Goal: Task Accomplishment & Management: Manage account settings

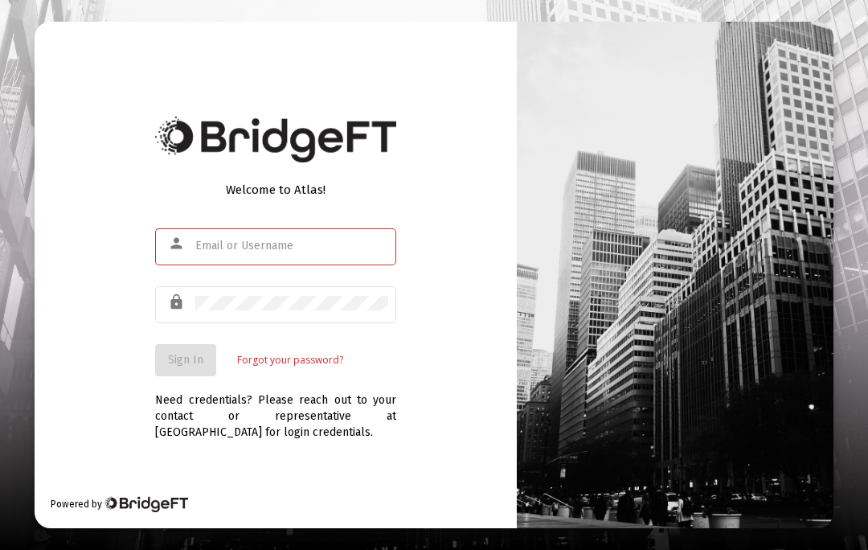
click at [231, 252] on input "text" at bounding box center [291, 246] width 193 height 13
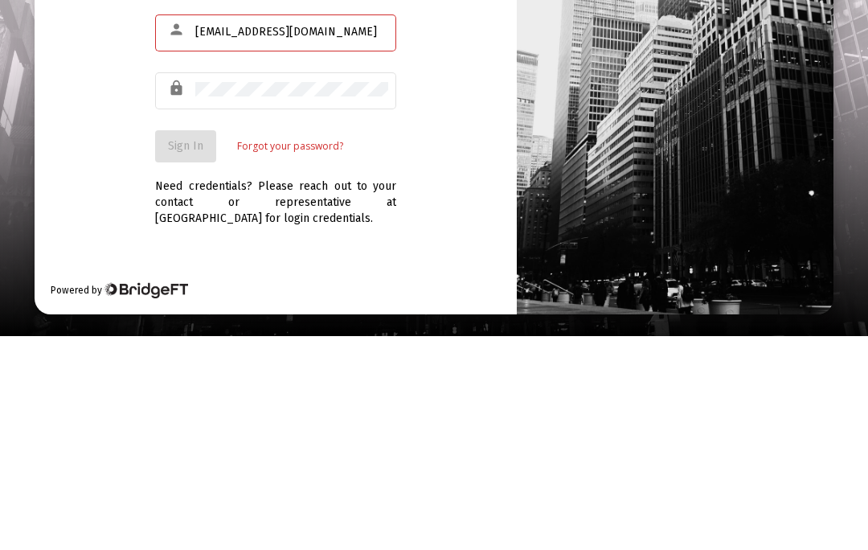
type input "[EMAIL_ADDRESS][DOMAIN_NAME]"
click at [211, 283] on div at bounding box center [291, 303] width 193 height 40
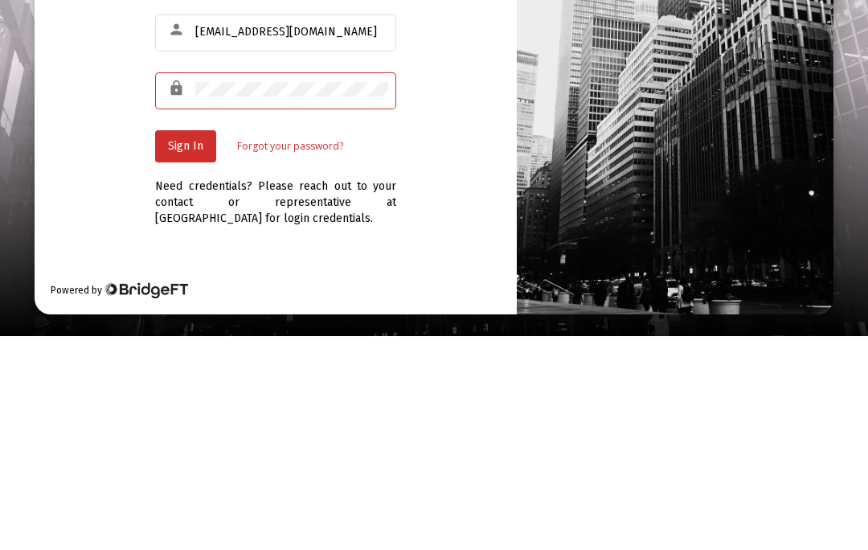
click at [180, 344] on button "Sign In" at bounding box center [185, 360] width 61 height 32
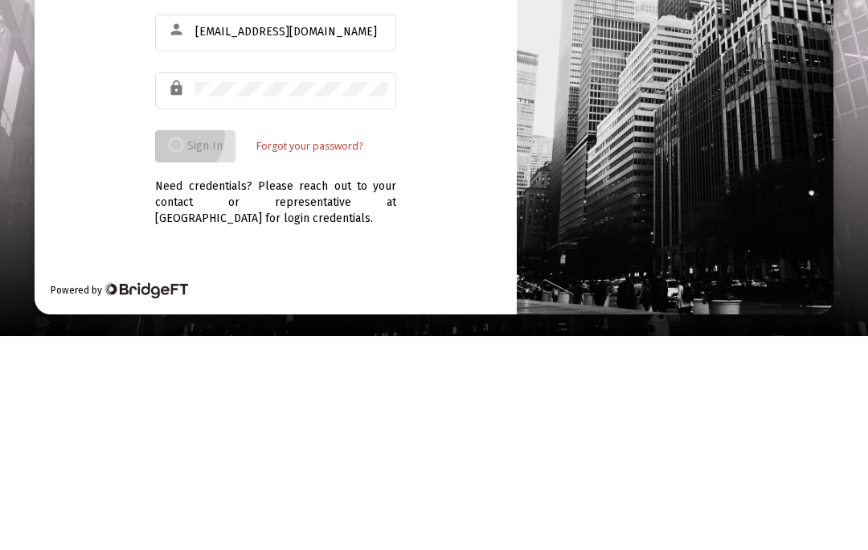
scroll to position [70, 0]
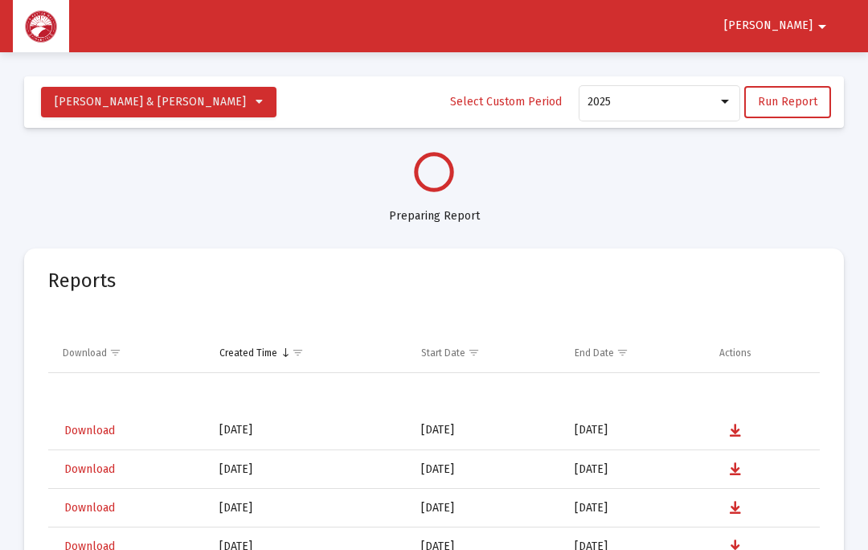
select select "View all"
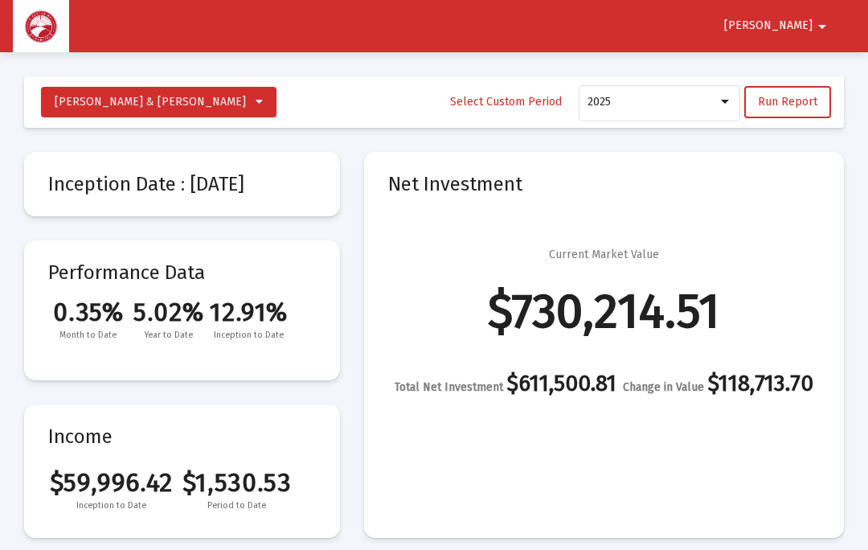
click at [826, 19] on mat-icon "arrow_drop_down" at bounding box center [822, 26] width 19 height 32
click at [819, 67] on button "Logout" at bounding box center [810, 68] width 90 height 39
